Goal: Obtain resource: Download file/media

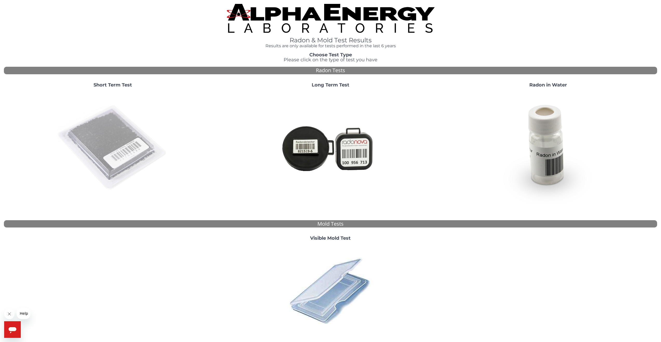
click at [113, 144] on img at bounding box center [113, 148] width 112 height 112
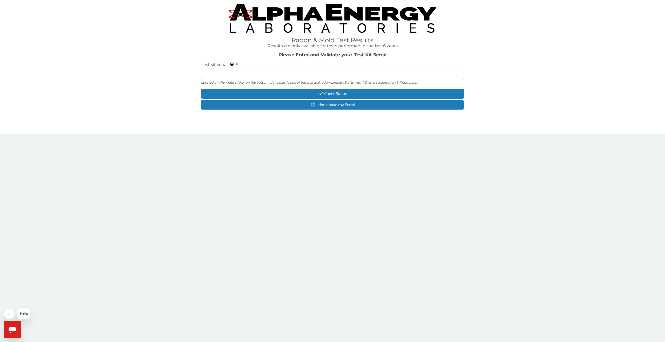
click at [261, 75] on input "Test Kit Serial Located on the white sticker on the bottom of the plastic side …" at bounding box center [332, 74] width 263 height 11
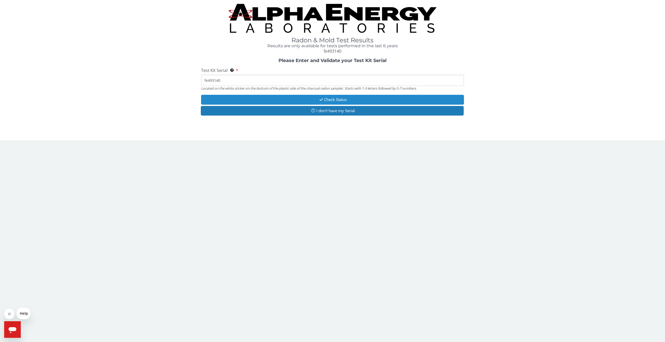
type input "fe493140"
click at [318, 98] on icon "button" at bounding box center [321, 100] width 6 height 4
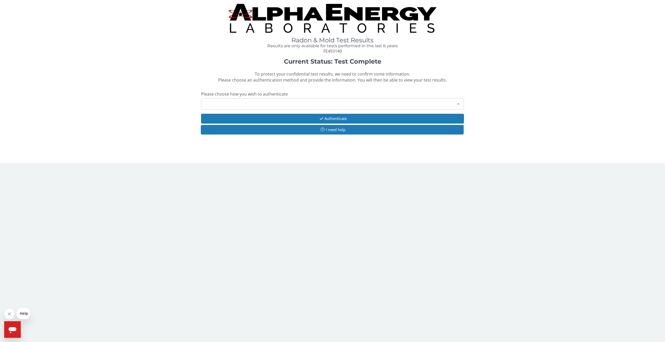
click at [258, 102] on div "Please make a selection" at bounding box center [332, 103] width 263 height 11
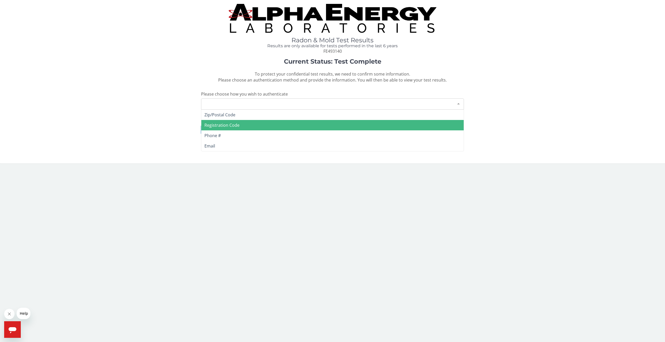
click at [250, 123] on span "Registration Code" at bounding box center [332, 125] width 262 height 10
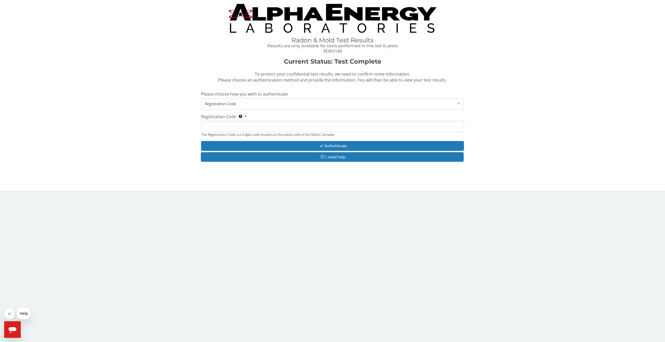
click at [259, 124] on input "Registration Code The Registration Code is a 4 digit code located on the plasti…" at bounding box center [332, 126] width 263 height 11
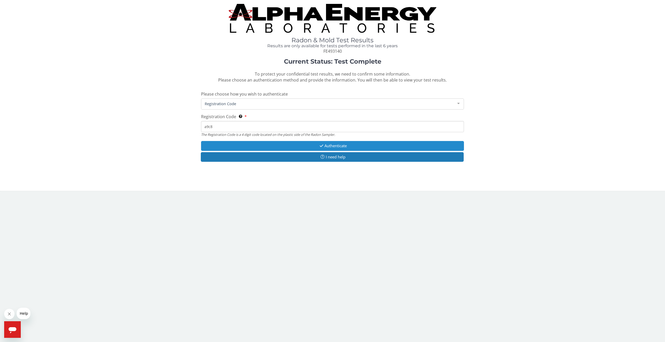
type input "a9c8"
click at [327, 145] on button "Authenticate" at bounding box center [332, 146] width 263 height 10
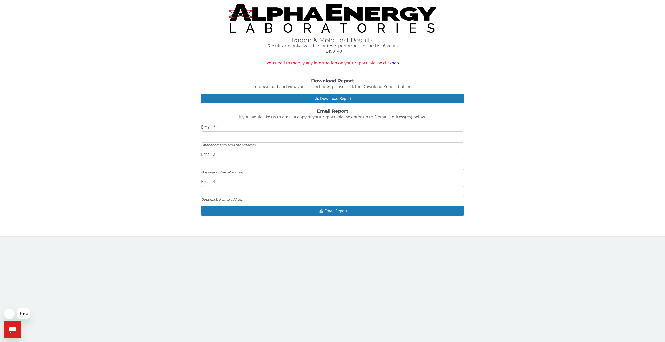
click at [299, 139] on input "Email" at bounding box center [332, 136] width 263 height 11
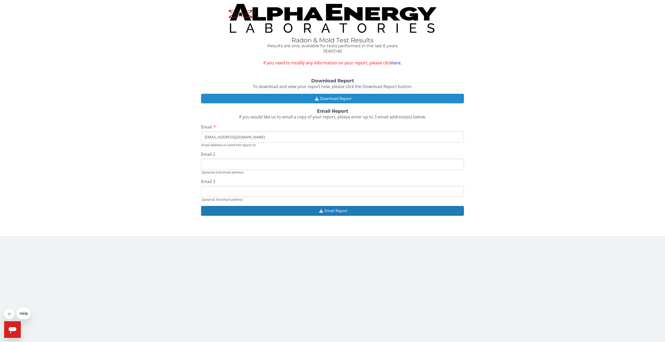
type input "[EMAIL_ADDRESS][DOMAIN_NAME]"
click at [322, 98] on button "Download Report" at bounding box center [332, 99] width 263 height 10
